Goal: Task Accomplishment & Management: Manage account settings

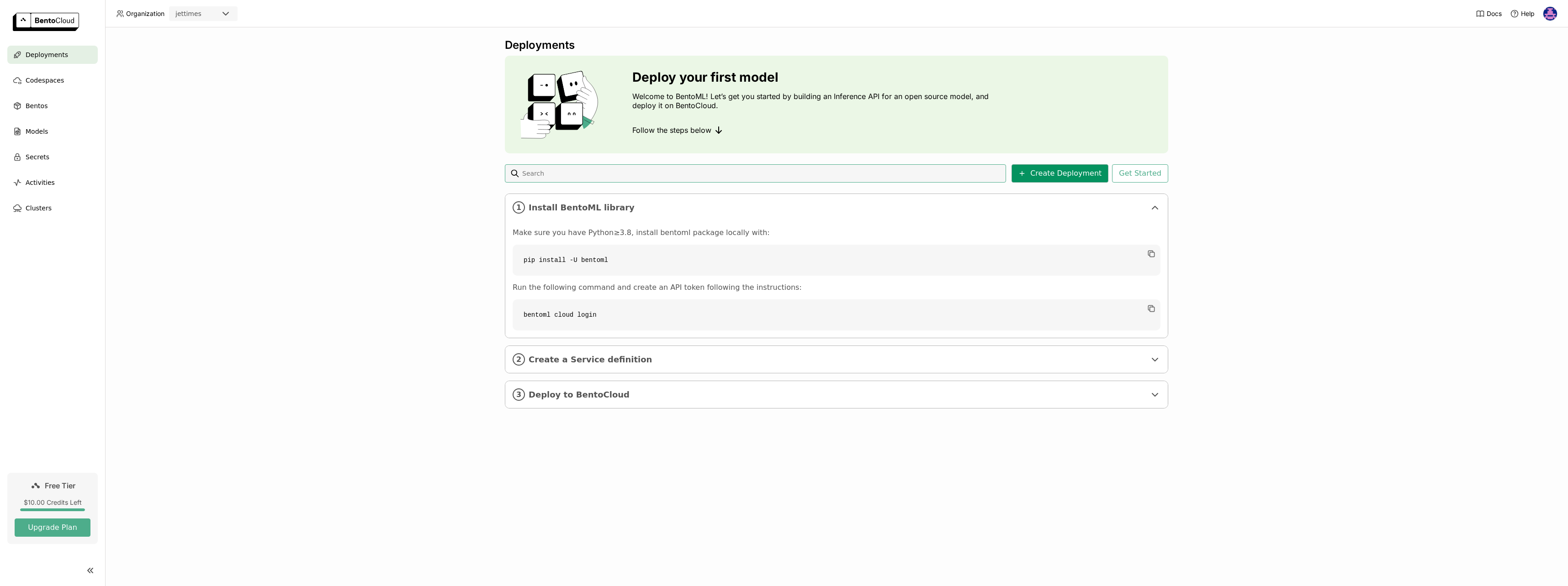
click at [1060, 175] on button "Create Deployment" at bounding box center [1059, 173] width 97 height 18
click at [1154, 167] on button "Get Started" at bounding box center [1140, 173] width 56 height 18
click at [446, 344] on div "Deploy your first model Welcome to BentoML! Let’s get you started by building a…" at bounding box center [784, 293] width 1568 height 586
click at [51, 82] on span "Codespaces" at bounding box center [45, 80] width 38 height 11
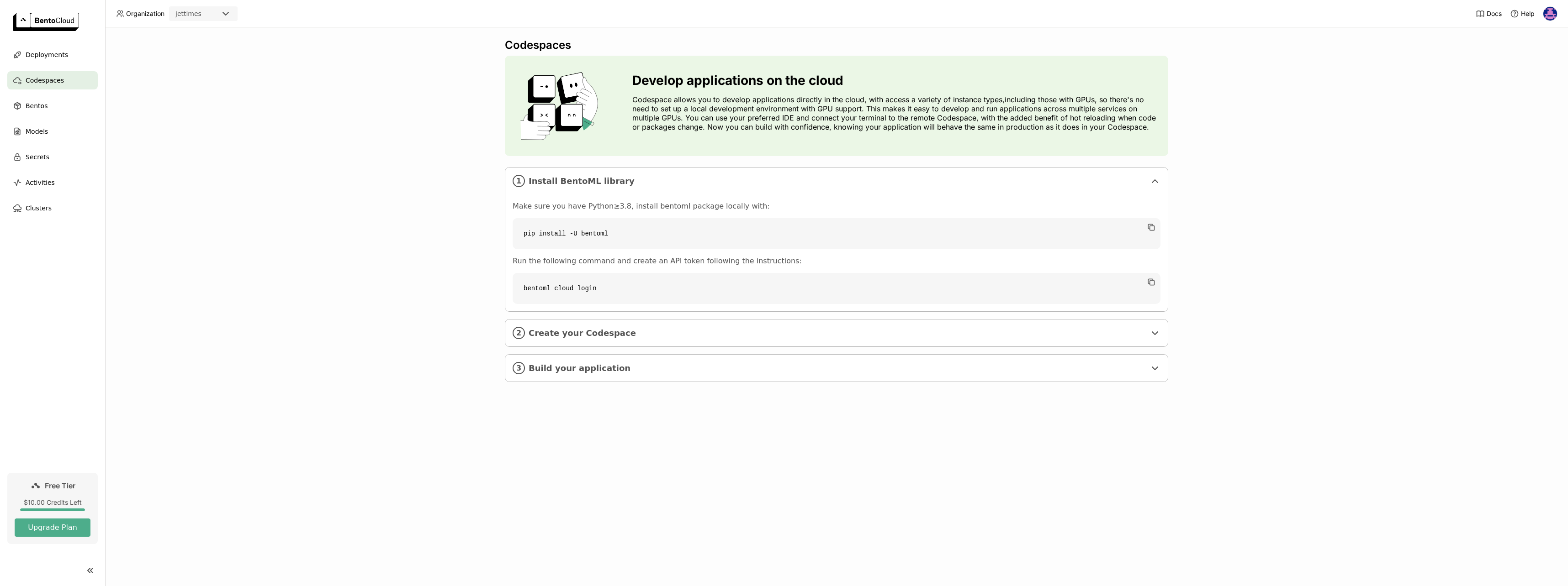
click at [1547, 10] on img at bounding box center [1551, 14] width 14 height 14
click at [1537, 74] on span "Settings" at bounding box center [1532, 73] width 24 height 8
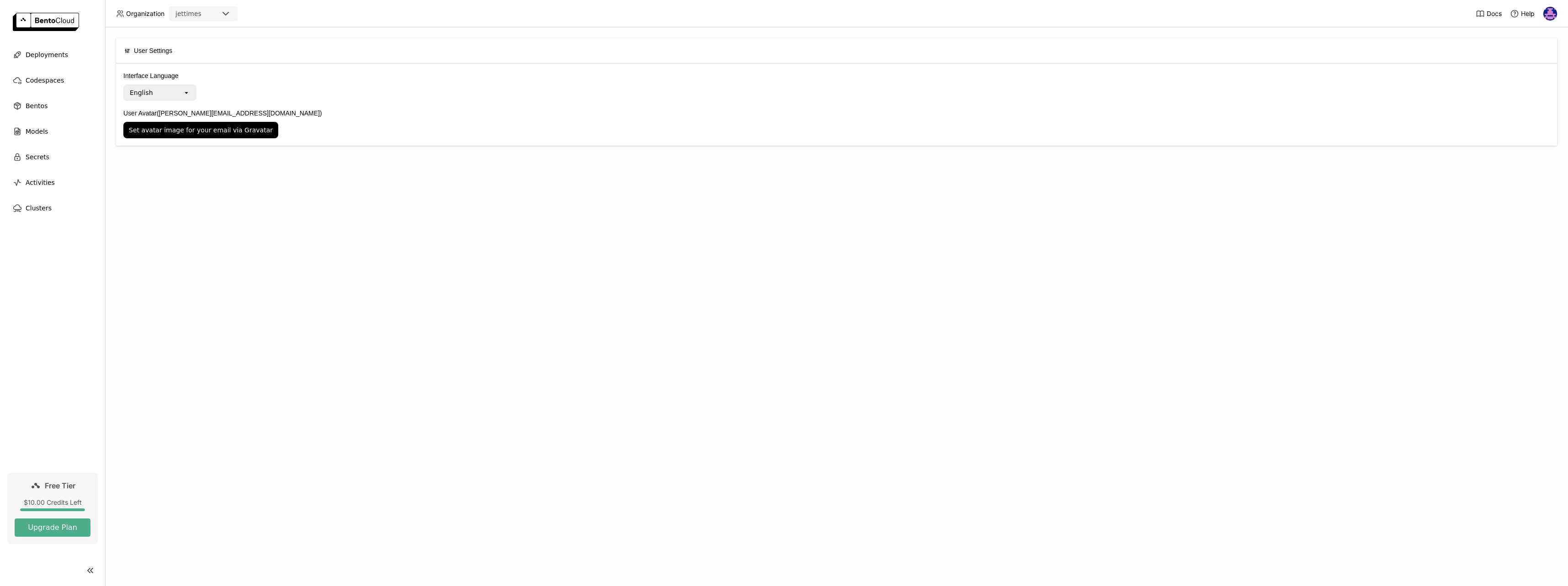
click at [160, 51] on span "User Settings" at bounding box center [153, 51] width 38 height 10
click at [147, 14] on span "Organization" at bounding box center [145, 13] width 38 height 8
click at [229, 16] on icon at bounding box center [225, 13] width 11 height 11
click at [1555, 11] on img at bounding box center [1551, 14] width 14 height 14
click at [1537, 36] on span "Members" at bounding box center [1534, 35] width 26 height 8
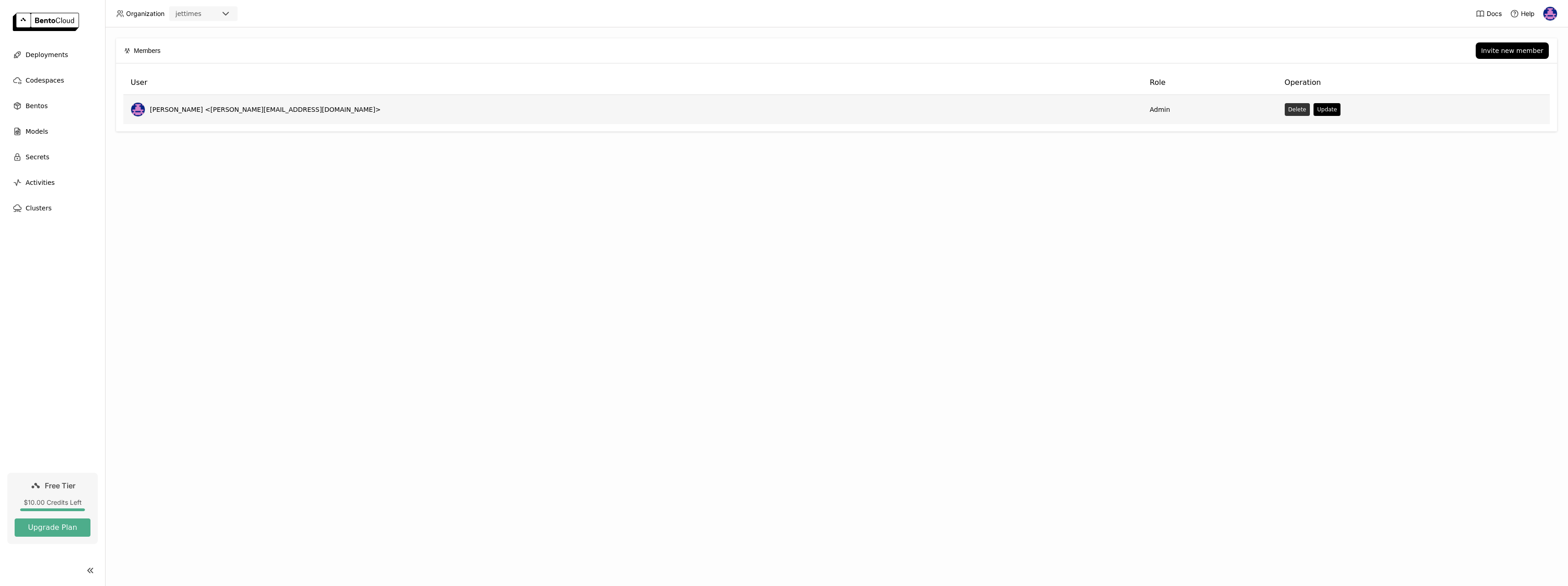
click at [1284, 110] on button "Delete" at bounding box center [1297, 109] width 25 height 13
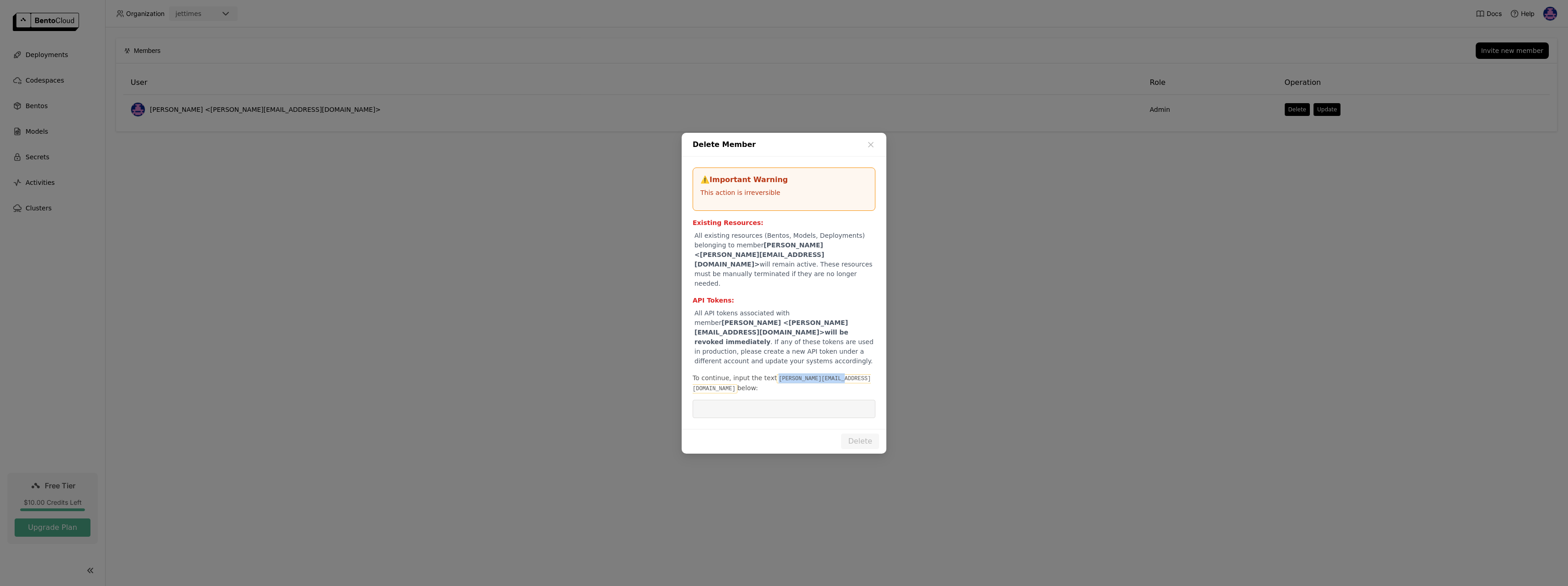
drag, startPoint x: 830, startPoint y: 369, endPoint x: 770, endPoint y: 369, distance: 60.0
click at [770, 374] on code "[PERSON_NAME][EMAIL_ADDRESS][DOMAIN_NAME]" at bounding box center [782, 384] width 178 height 19
copy code "[PERSON_NAME][EMAIL_ADDRESS][DOMAIN_NAME]"
click at [788, 400] on input "dialog" at bounding box center [784, 409] width 172 height 17
paste input "[PERSON_NAME][EMAIL_ADDRESS][DOMAIN_NAME]"
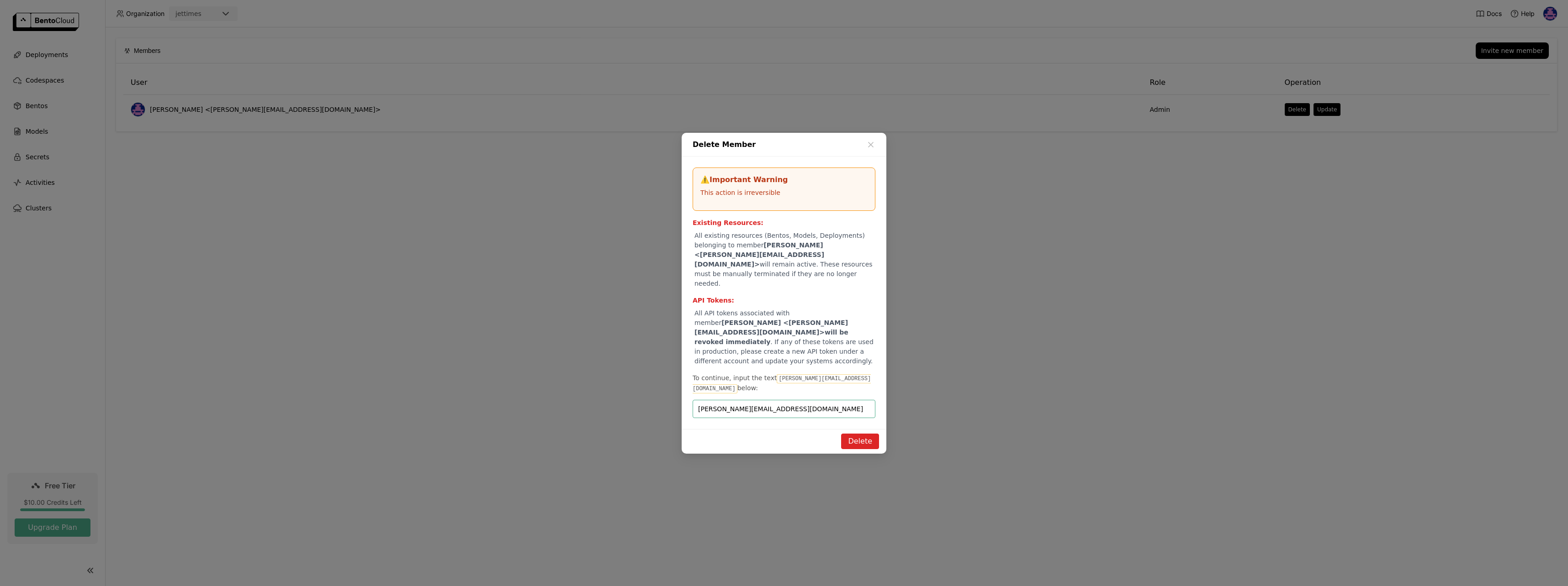
type input "[PERSON_NAME][EMAIL_ADDRESS][DOMAIN_NAME]"
click at [863, 433] on button "Delete" at bounding box center [859, 441] width 38 height 16
click at [693, 31] on icon at bounding box center [691, 25] width 14 height 14
drag, startPoint x: 877, startPoint y: 27, endPoint x: 880, endPoint y: 34, distance: 7.6
click at [877, 27] on link "Report" at bounding box center [872, 27] width 25 height 10
